Goal: Task Accomplishment & Management: Complete application form

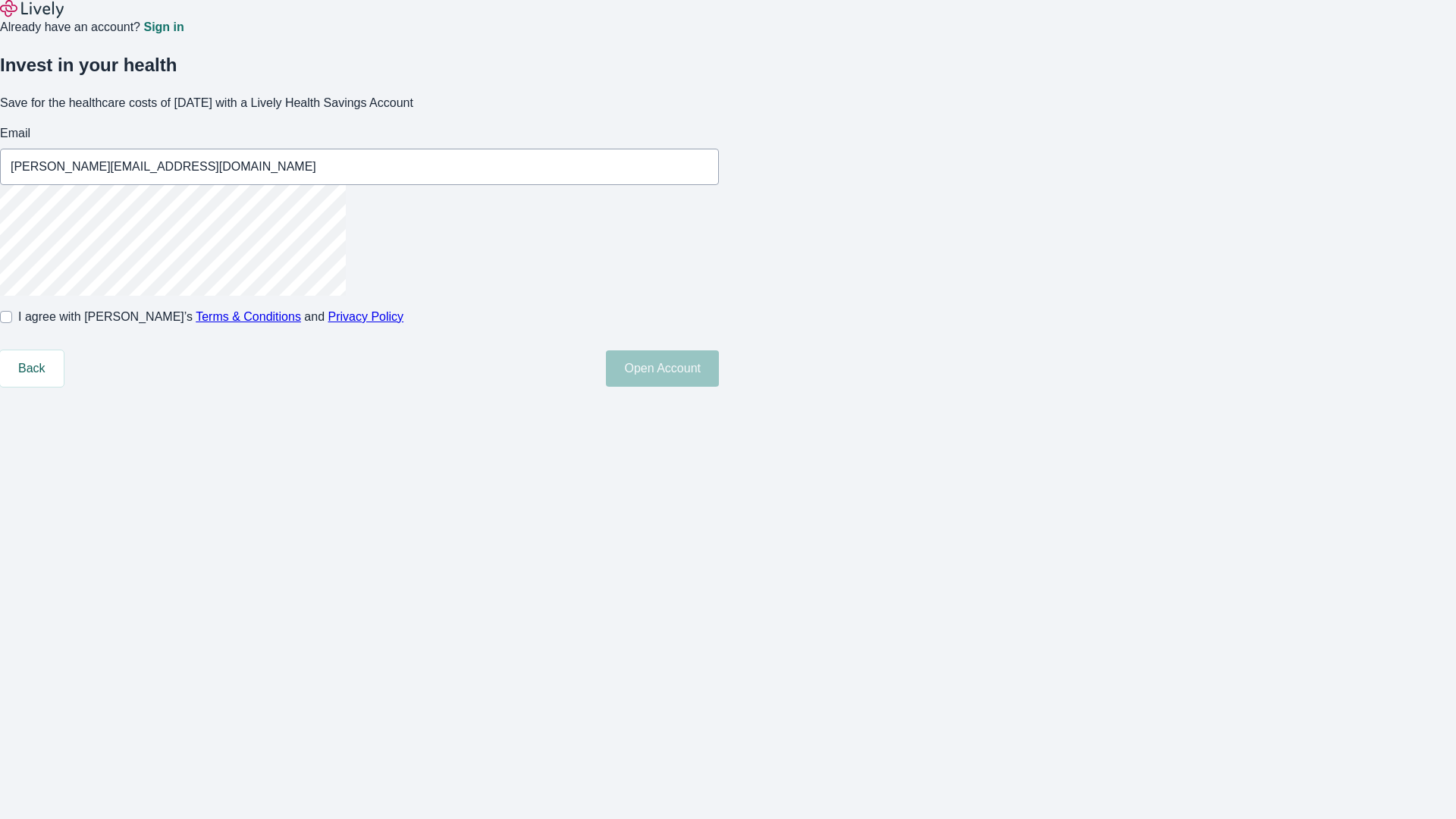
click at [12, 323] on input "I agree with Lively’s Terms & Conditions and Privacy Policy" at bounding box center [6, 317] width 12 height 12
checkbox input "true"
click at [719, 387] on button "Open Account" at bounding box center [662, 368] width 113 height 36
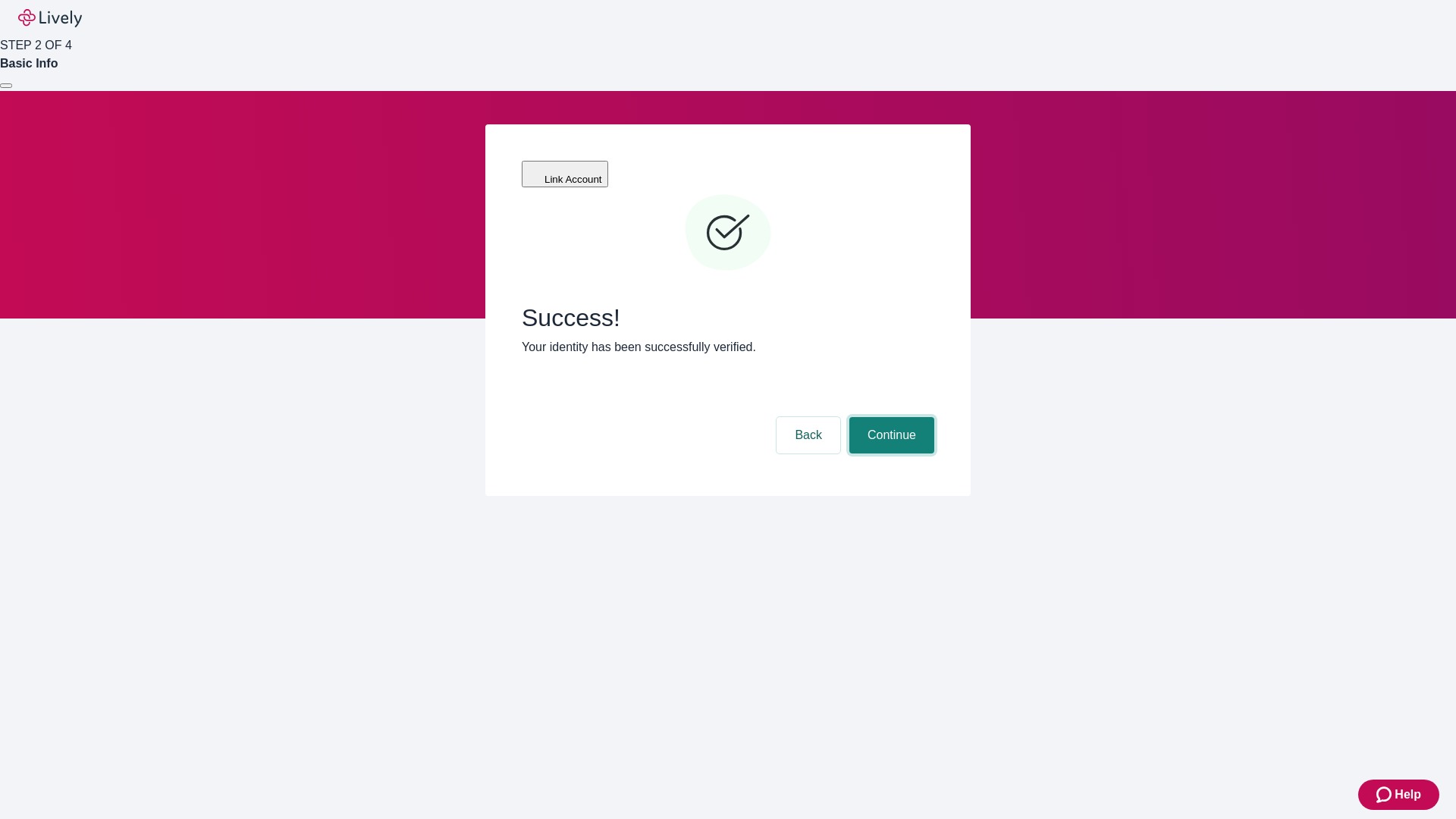
click at [889, 417] on button "Continue" at bounding box center [892, 435] width 85 height 36
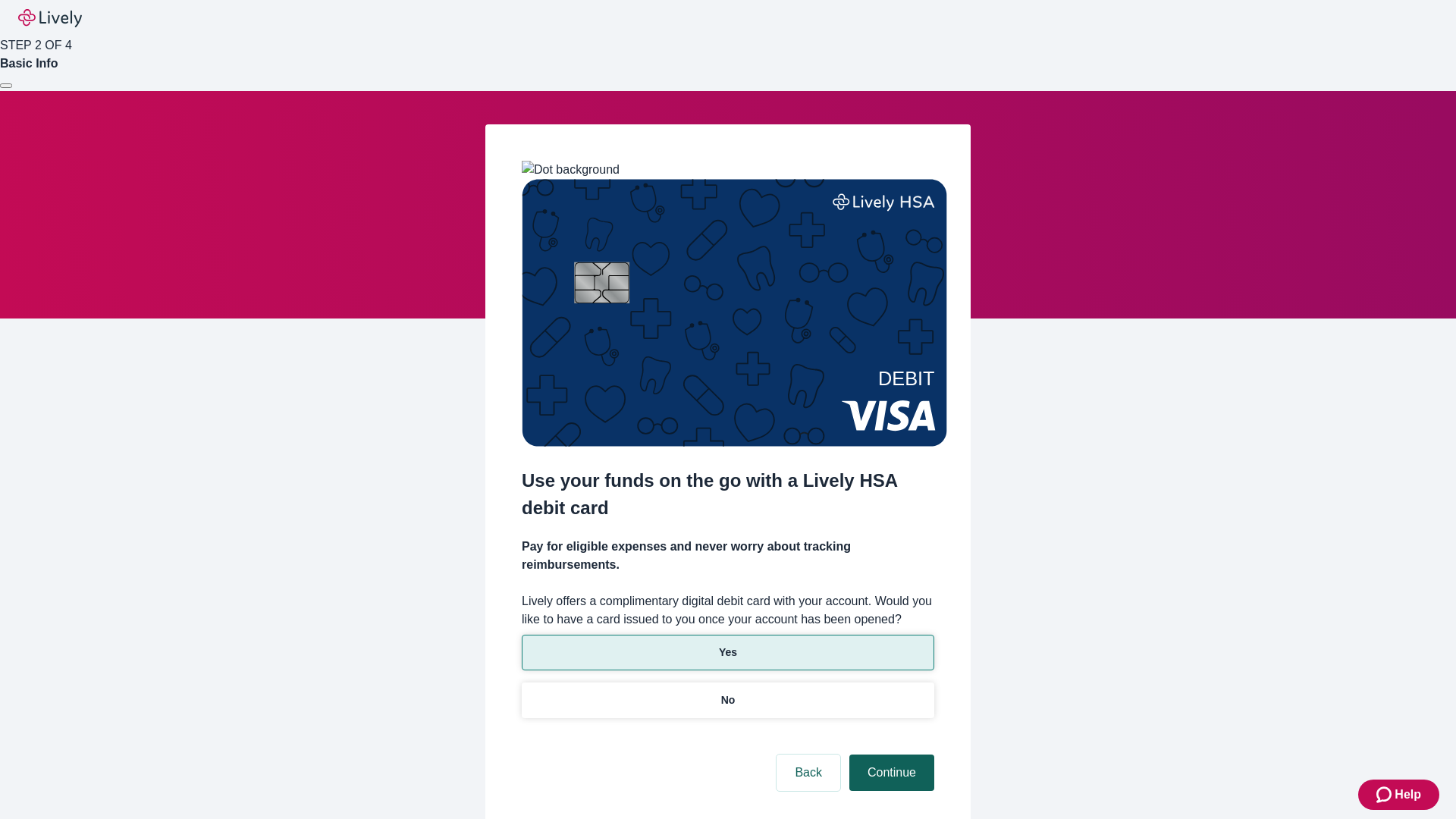
click at [728, 692] on p "No" at bounding box center [728, 700] width 15 height 16
click at [889, 754] on button "Continue" at bounding box center [892, 772] width 85 height 36
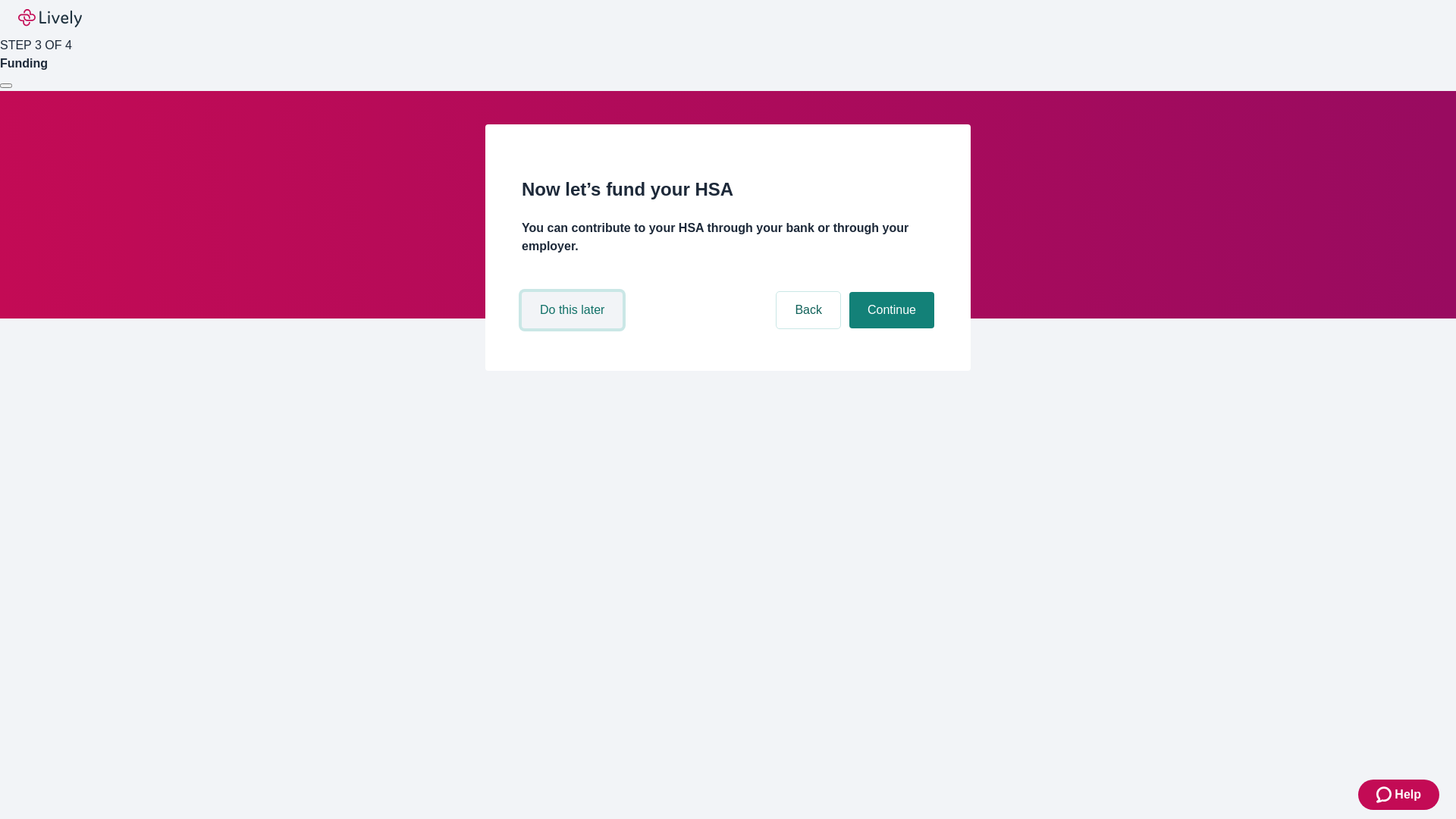
click at [574, 328] on button "Do this later" at bounding box center [572, 310] width 101 height 36
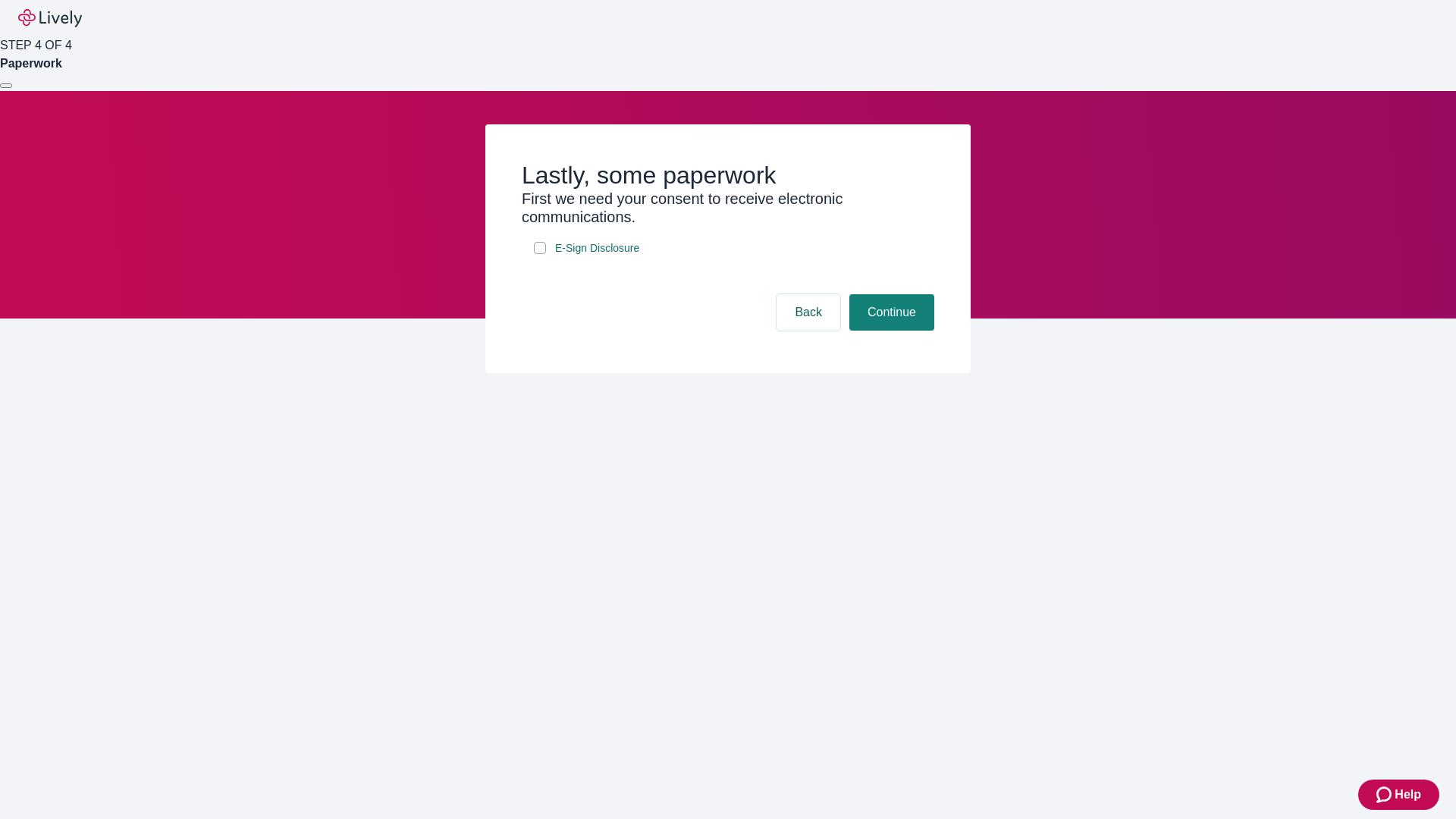
click at [540, 254] on input "E-Sign Disclosure" at bounding box center [540, 248] width 12 height 12
checkbox input "true"
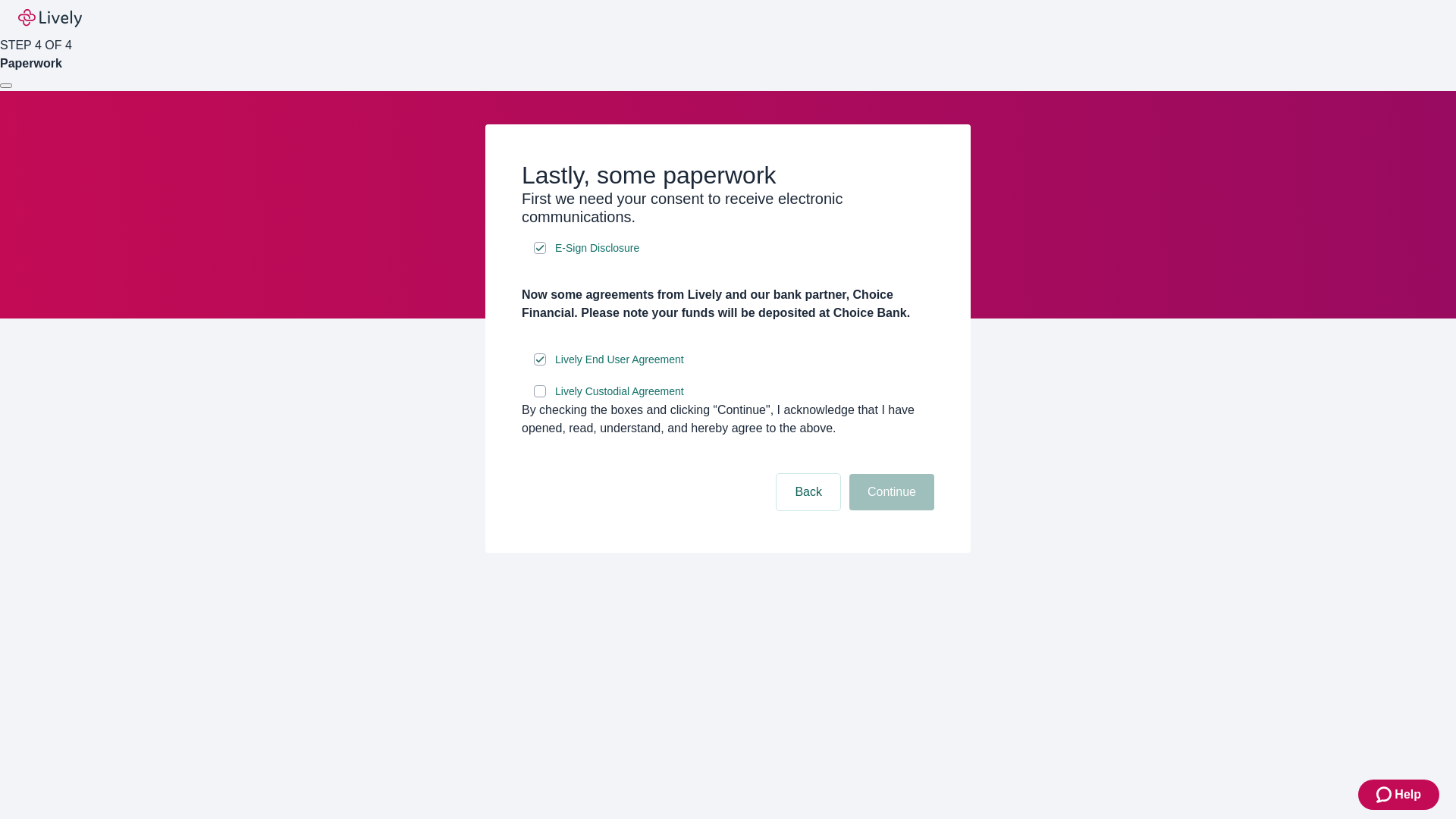
click at [540, 398] on input "Lively Custodial Agreement" at bounding box center [540, 391] width 12 height 12
checkbox input "true"
click at [889, 510] on button "Continue" at bounding box center [892, 492] width 85 height 36
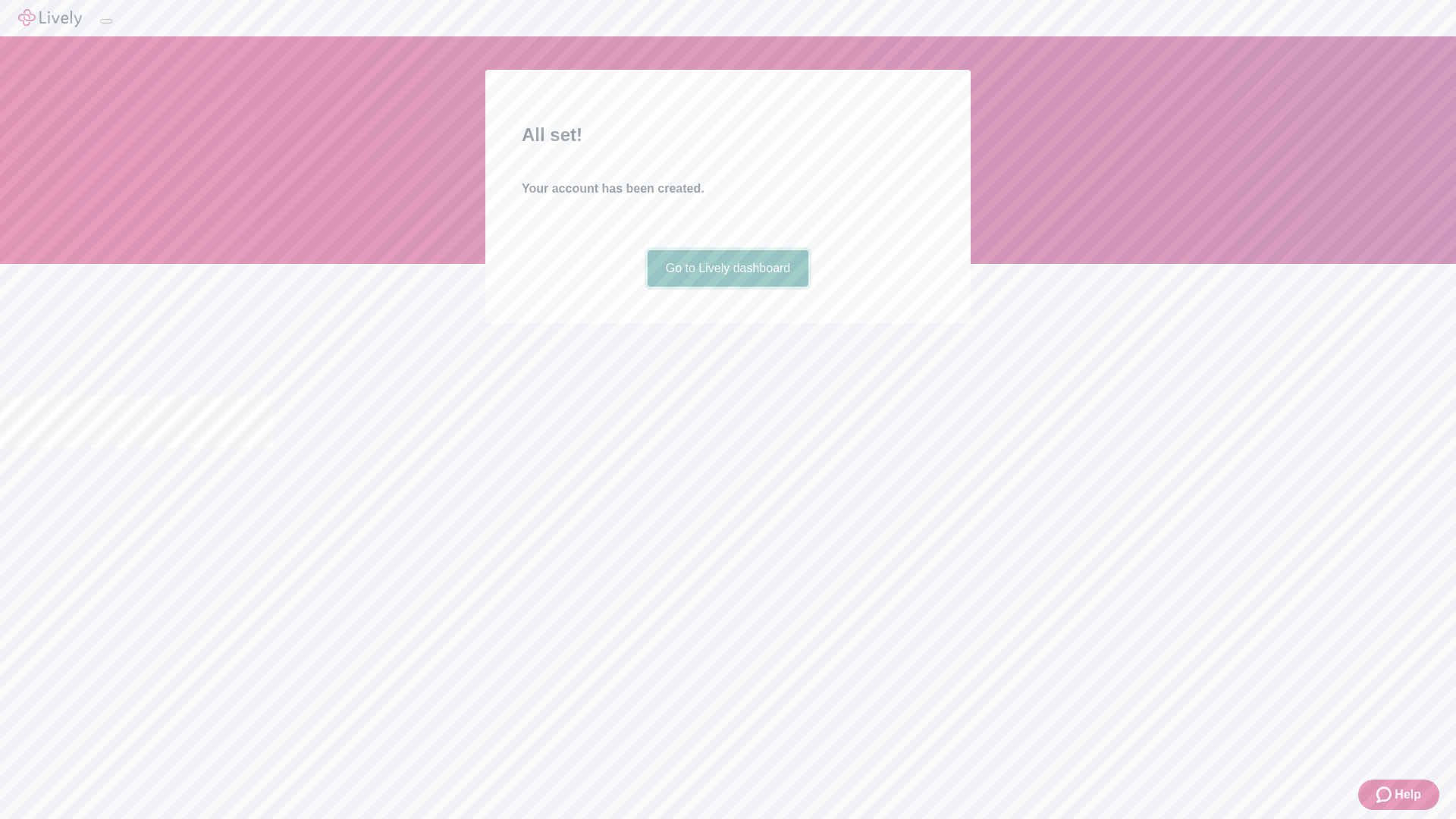
click at [728, 287] on link "Go to Lively dashboard" at bounding box center [728, 268] width 162 height 36
